Goal: Navigation & Orientation: Find specific page/section

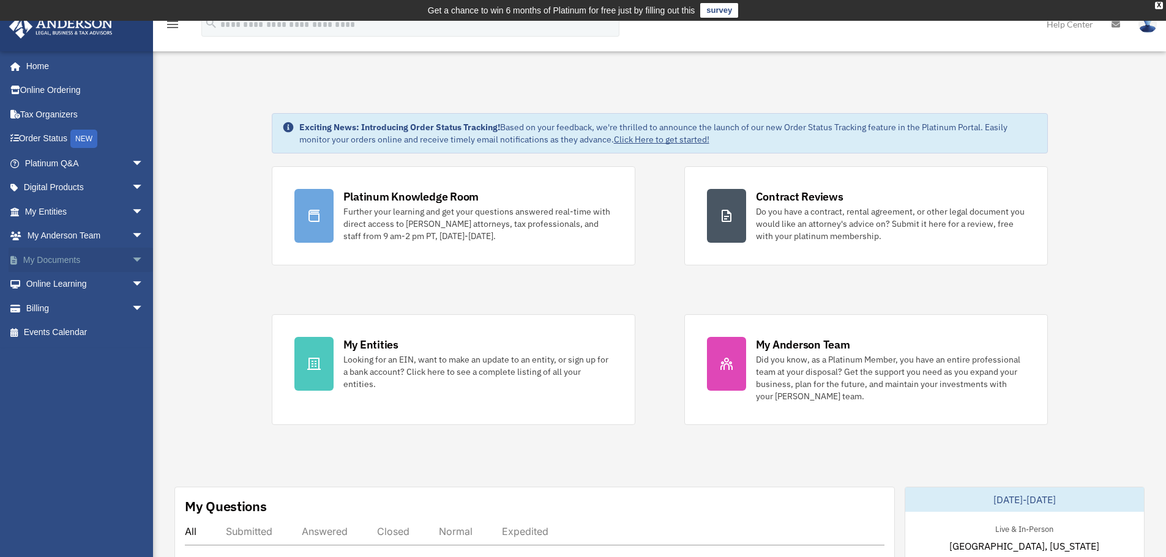
click at [133, 261] on span "arrow_drop_down" at bounding box center [144, 260] width 24 height 25
click at [28, 64] on link "Home" at bounding box center [86, 66] width 154 height 24
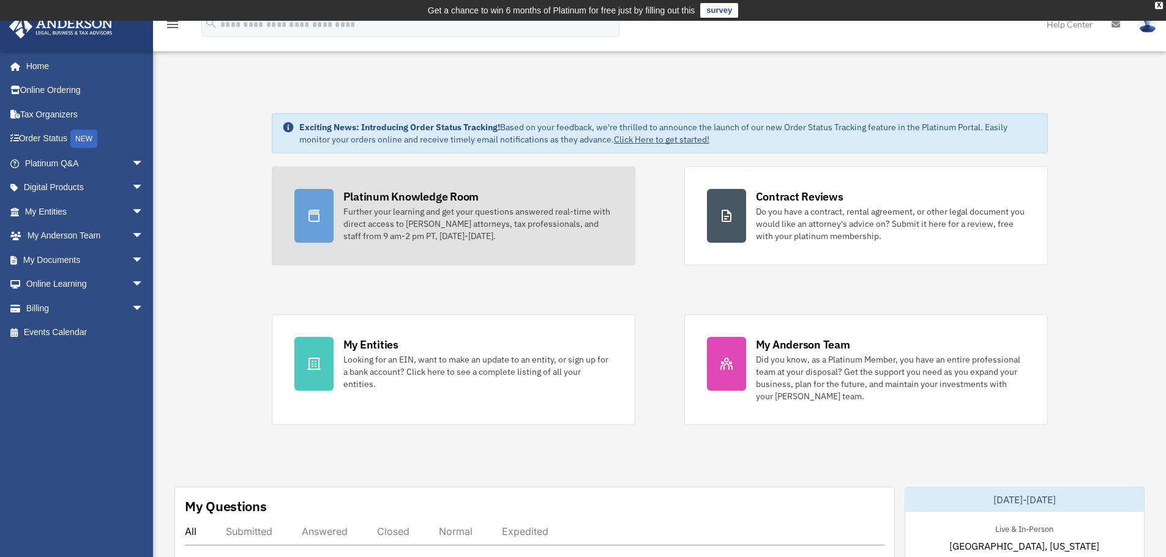
click at [543, 219] on div "Further your learning and get your questions answered real-time with direct acc…" at bounding box center [477, 224] width 269 height 37
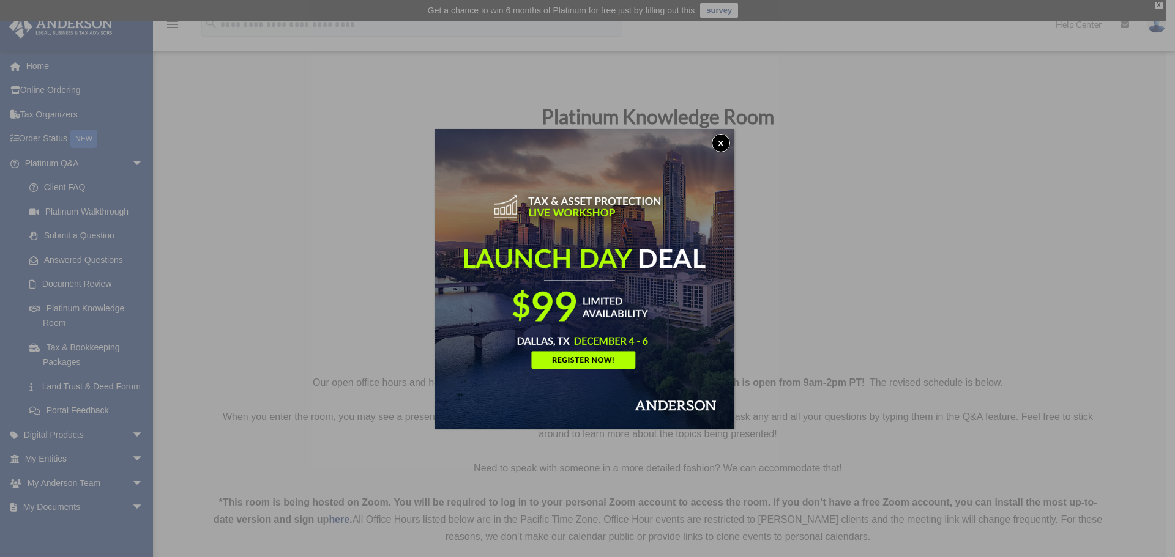
click at [721, 147] on button "x" at bounding box center [721, 143] width 18 height 18
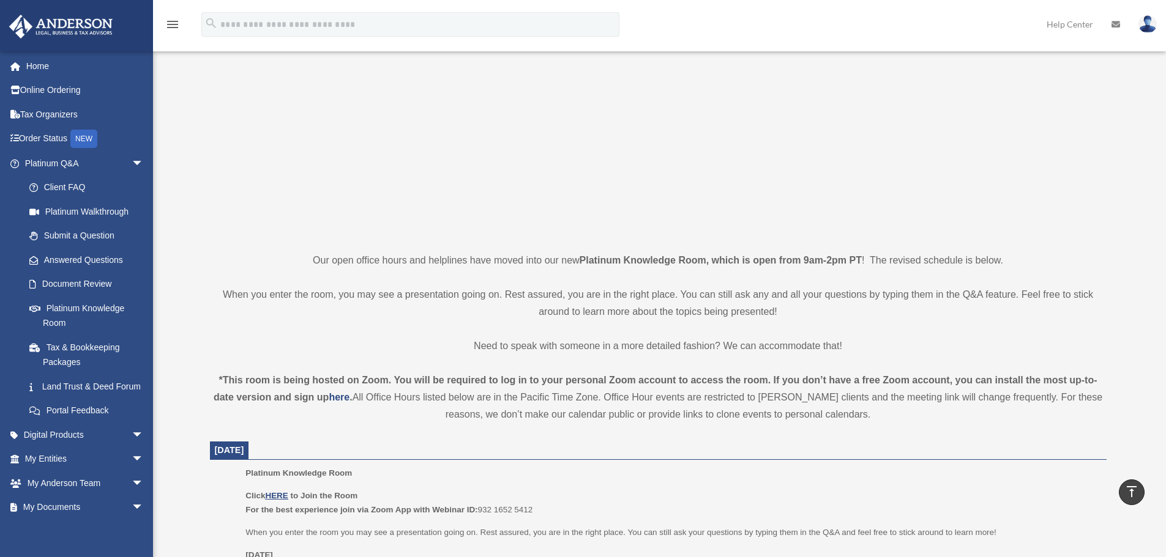
scroll to position [122, 0]
click at [38, 65] on link "Home" at bounding box center [86, 66] width 154 height 24
click at [43, 69] on link "Home" at bounding box center [86, 66] width 154 height 24
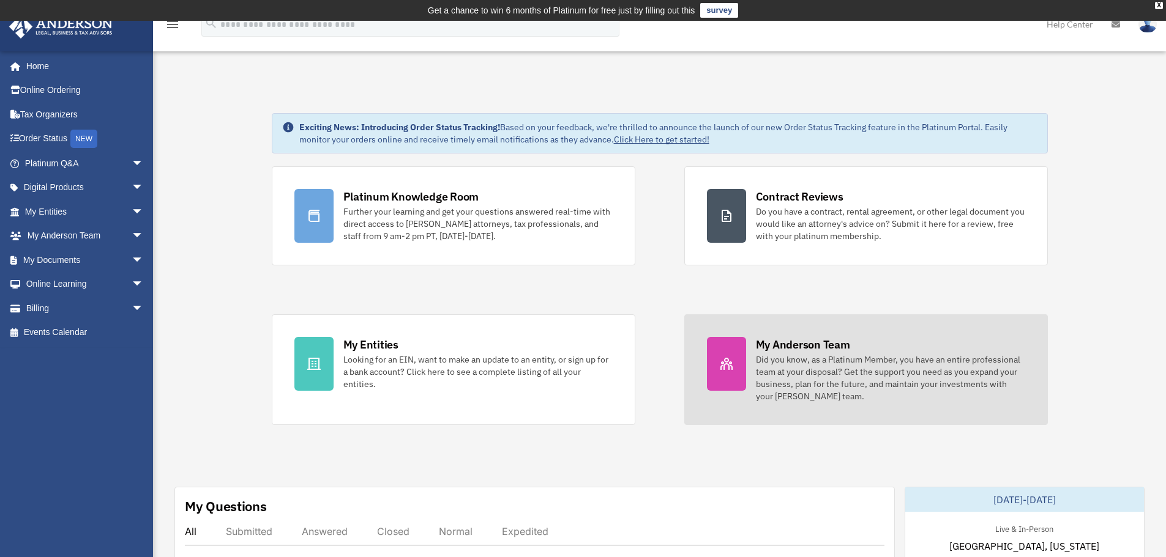
click at [775, 393] on div "Did you know, as a Platinum Member, you have an entire professional team at you…" at bounding box center [890, 378] width 269 height 49
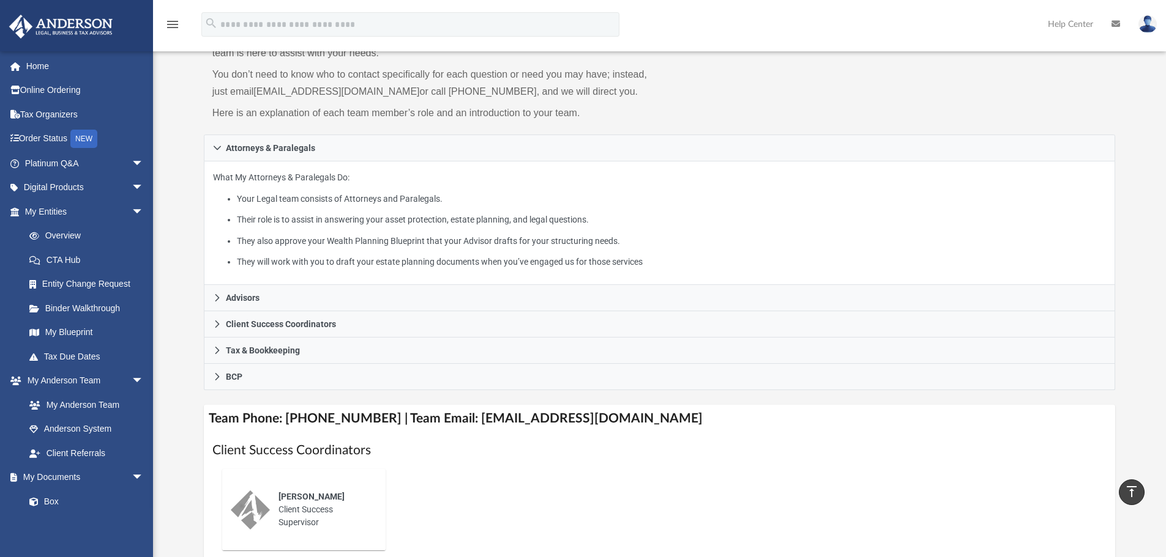
scroll to position [122, 0]
click at [94, 303] on link "Binder Walkthrough" at bounding box center [89, 308] width 145 height 24
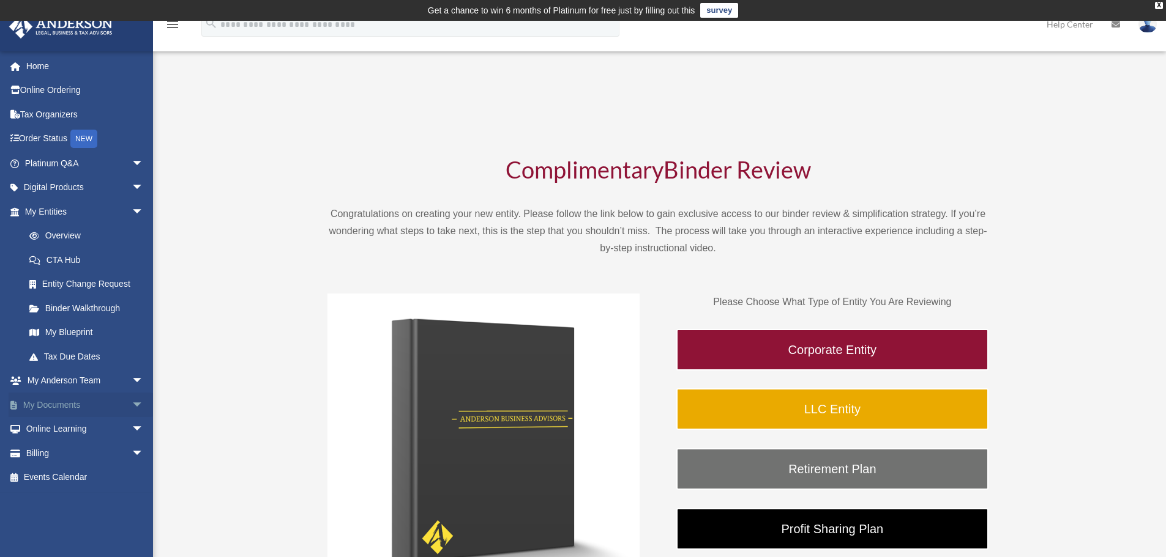
click at [132, 400] on span "arrow_drop_down" at bounding box center [144, 405] width 24 height 25
click at [95, 456] on link "Meeting Minutes" at bounding box center [89, 453] width 145 height 24
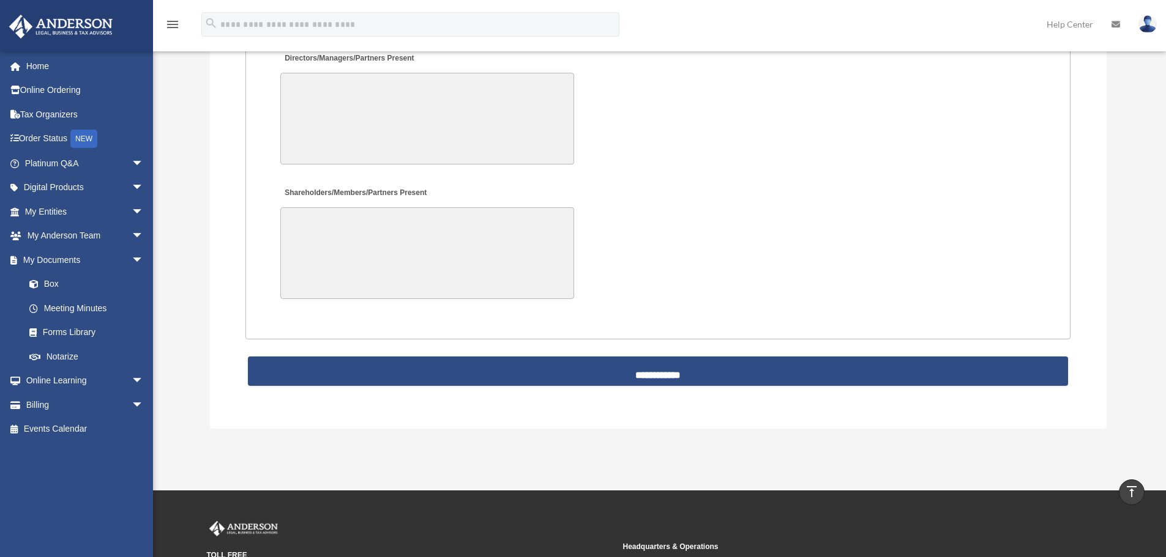
scroll to position [2568, 0]
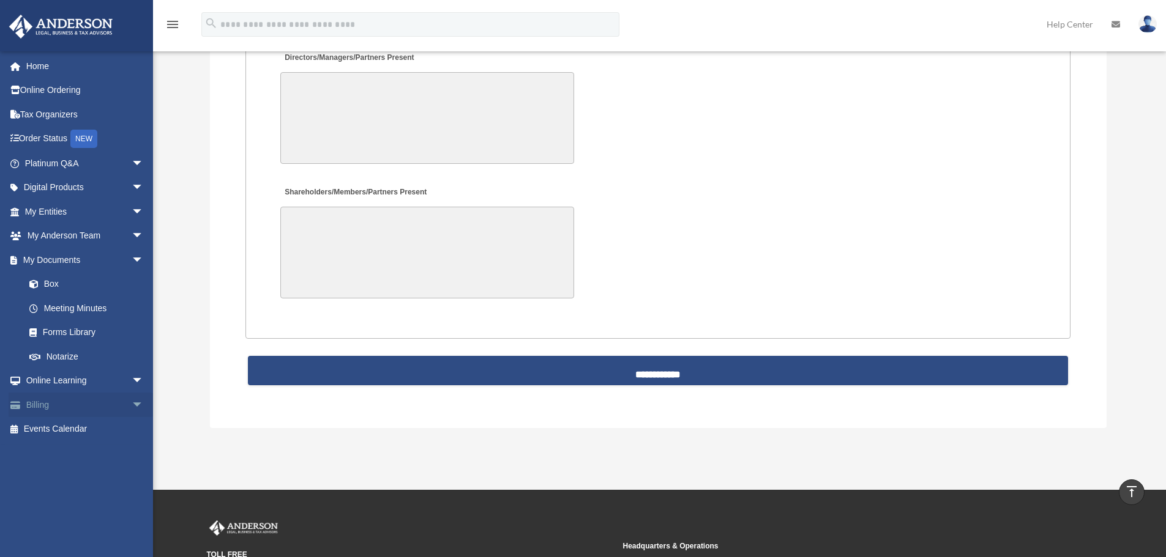
click at [69, 398] on link "Billing arrow_drop_down" at bounding box center [86, 405] width 154 height 24
click at [132, 406] on span "arrow_drop_down" at bounding box center [144, 405] width 24 height 25
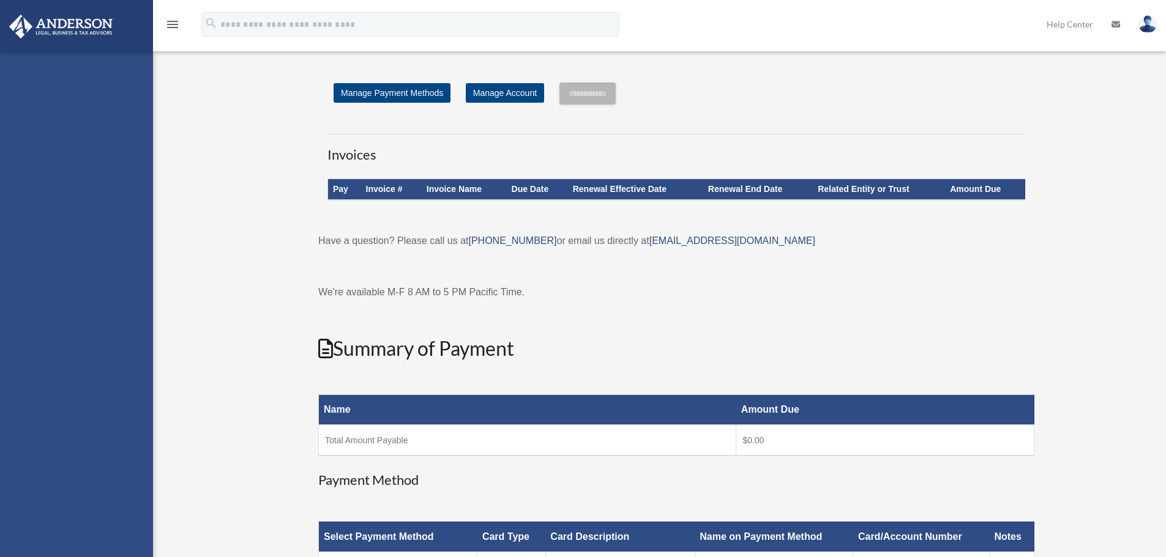
click at [86, 51] on div "pabla2kids@gmail.com Sign Out pabla2kids@gmail.com Home Online Ordering Tax Org…" at bounding box center [76, 51] width 153 height 0
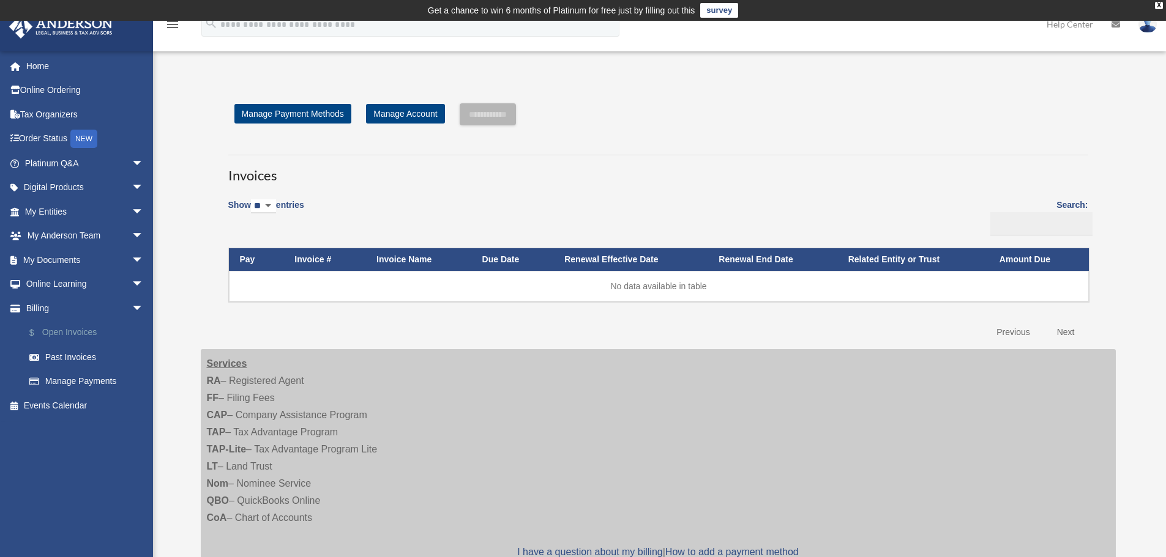
click at [86, 331] on link "$ Open Invoices" at bounding box center [89, 333] width 145 height 25
